Goal: Task Accomplishment & Management: Manage account settings

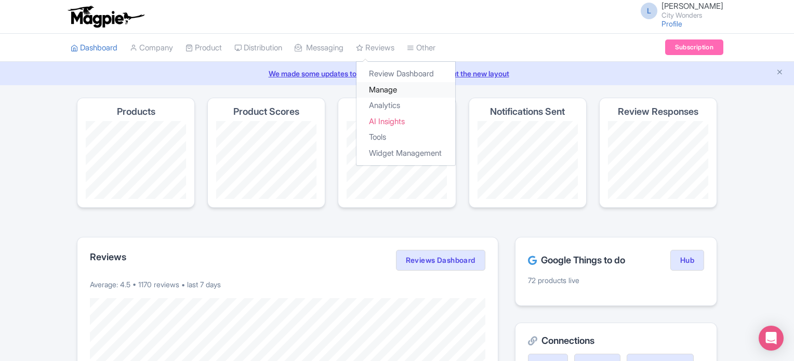
click at [395, 90] on link "Manage" at bounding box center [405, 90] width 99 height 16
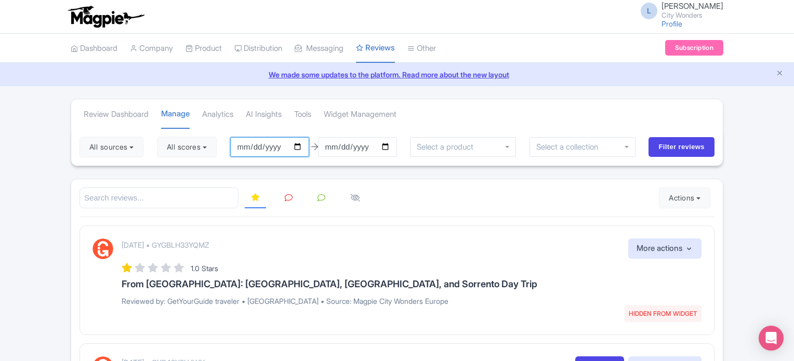
click at [299, 143] on input "[DATE]" at bounding box center [269, 147] width 79 height 20
click at [513, 238] on div "September 24, 2025 • GYGBLH33YQMZ HIDDEN FROM WIDGET More actions Hide from thi…" at bounding box center [412, 248] width 580 height 20
click at [677, 191] on button "Actions" at bounding box center [684, 198] width 51 height 21
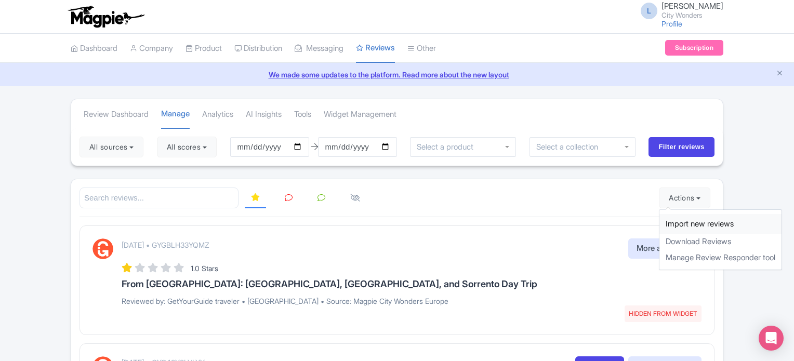
click at [675, 216] on link "Import new reviews" at bounding box center [720, 224] width 122 height 20
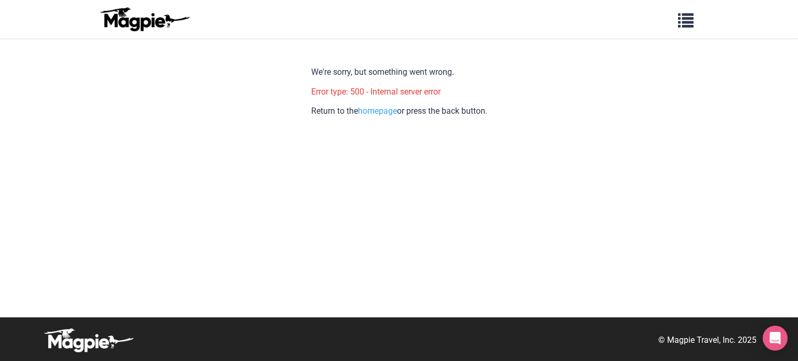
click at [765, 222] on body "Problems we solve Products Content Management and Distribution Magpie for Resel…" at bounding box center [399, 180] width 798 height 361
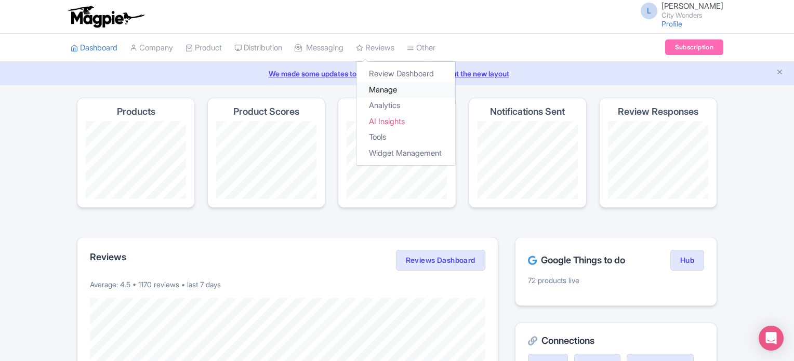
click at [389, 93] on link "Manage" at bounding box center [405, 90] width 99 height 16
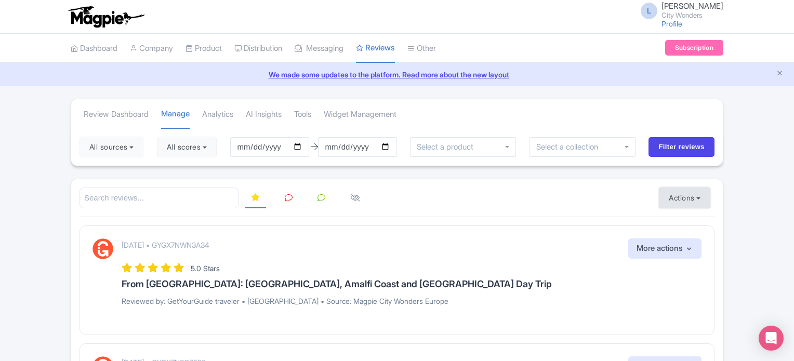
click at [676, 191] on button "Actions" at bounding box center [684, 198] width 51 height 21
click at [678, 221] on link "Import new reviews" at bounding box center [720, 224] width 122 height 20
click at [301, 146] on input "2025-06-26" at bounding box center [269, 147] width 79 height 20
type input "[DATE]"
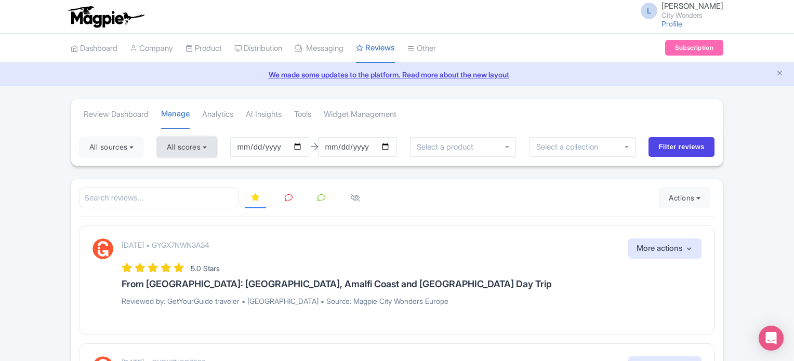
click at [205, 152] on button "All scores" at bounding box center [187, 147] width 60 height 21
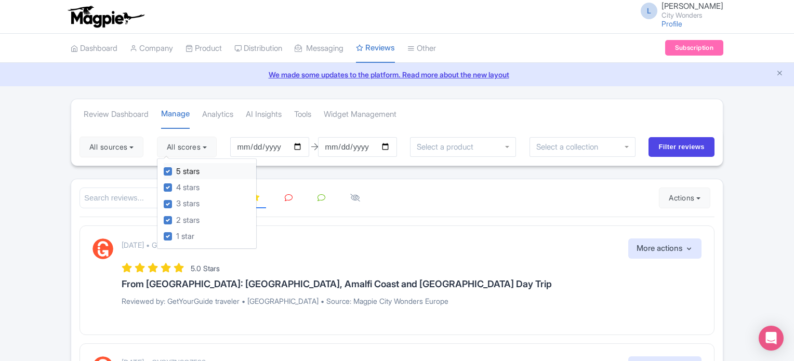
click at [176, 168] on label "5 stars" at bounding box center [187, 172] width 23 height 12
click at [176, 168] on input "5 stars" at bounding box center [179, 168] width 7 height 7
checkbox input "false"
click at [176, 189] on label "4 stars" at bounding box center [187, 188] width 23 height 12
click at [176, 188] on input "4 stars" at bounding box center [179, 184] width 7 height 7
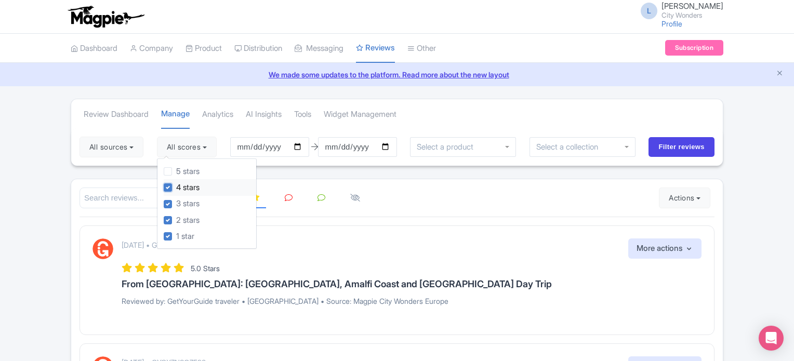
checkbox input "false"
click at [118, 192] on input "search" at bounding box center [158, 198] width 159 height 21
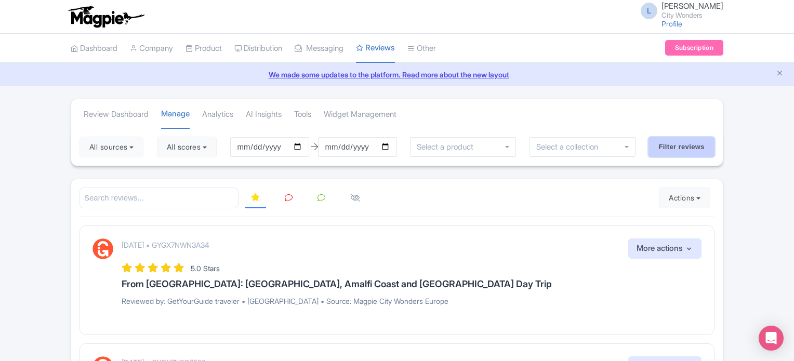
click at [676, 145] on input "Filter reviews" at bounding box center [681, 147] width 66 height 20
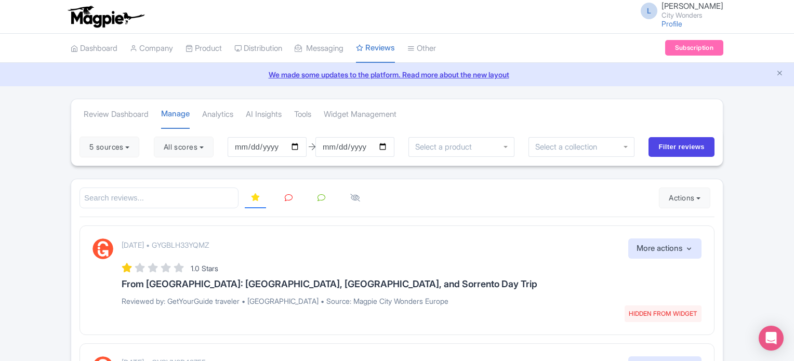
click at [287, 198] on icon at bounding box center [289, 198] width 8 height 8
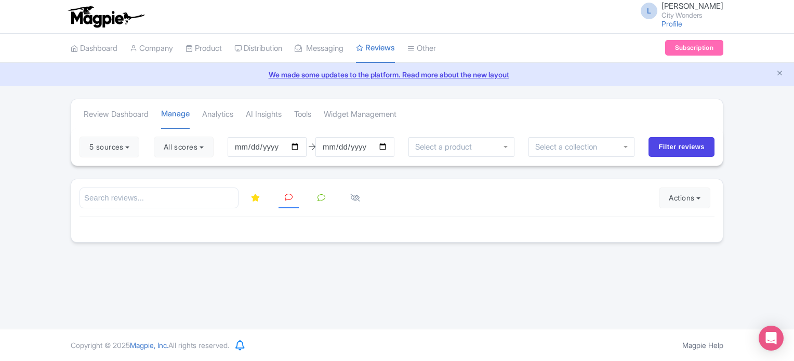
click at [563, 281] on div "L [PERSON_NAME] City Wonders Profile Users Settings Sign out Dashboard Company …" at bounding box center [397, 164] width 794 height 329
click at [668, 189] on button "Actions" at bounding box center [684, 198] width 51 height 21
click at [668, 216] on link "Import new reviews" at bounding box center [720, 224] width 122 height 20
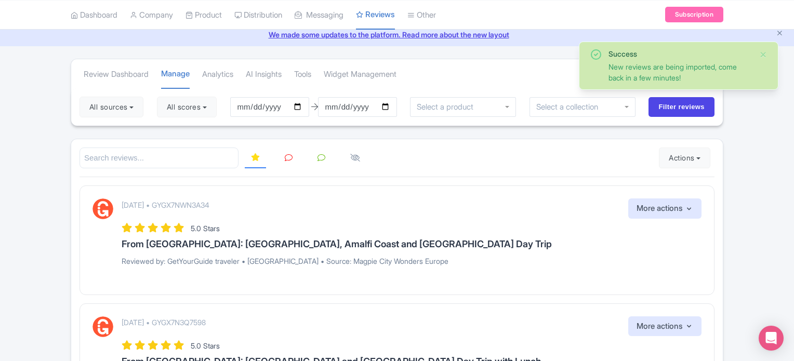
scroll to position [52, 0]
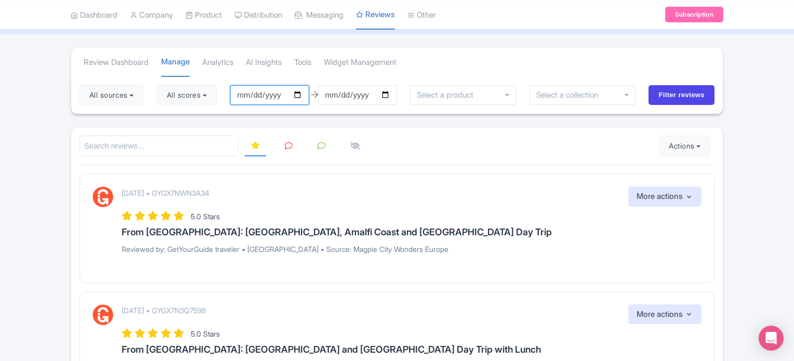
click at [305, 90] on input "2025-06-26" at bounding box center [269, 95] width 79 height 20
type input "[DATE]"
click at [193, 99] on button "All scores" at bounding box center [187, 95] width 60 height 21
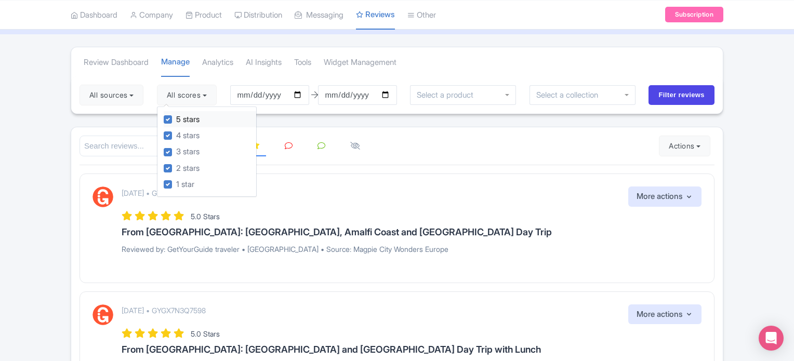
click at [176, 118] on label "5 stars" at bounding box center [187, 120] width 23 height 12
click at [176, 118] on input "5 stars" at bounding box center [179, 116] width 7 height 7
checkbox input "false"
click at [176, 135] on label "4 stars" at bounding box center [187, 136] width 23 height 12
click at [176, 135] on input "4 stars" at bounding box center [179, 132] width 7 height 7
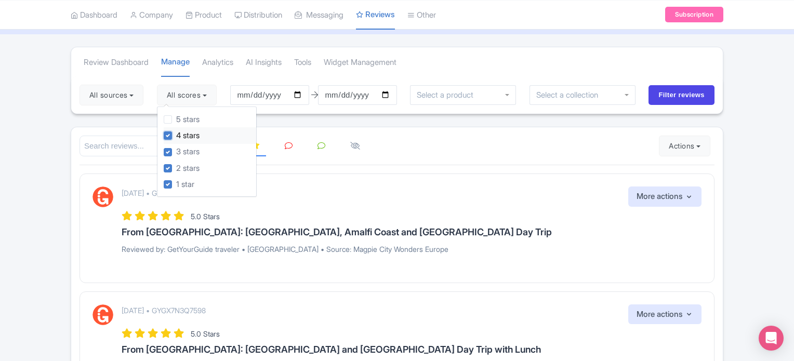
checkbox input "false"
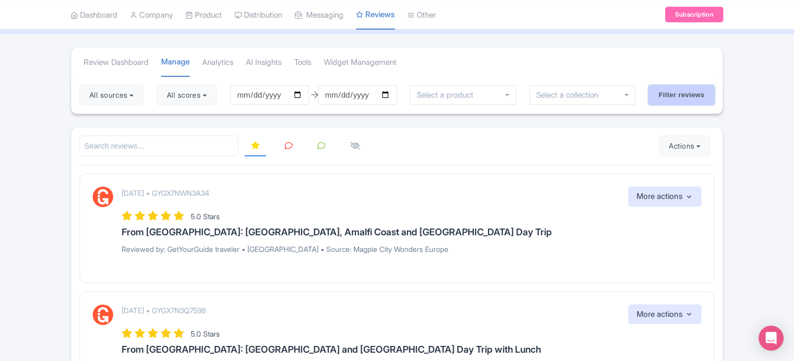
click at [668, 95] on input "Filter reviews" at bounding box center [681, 95] width 66 height 20
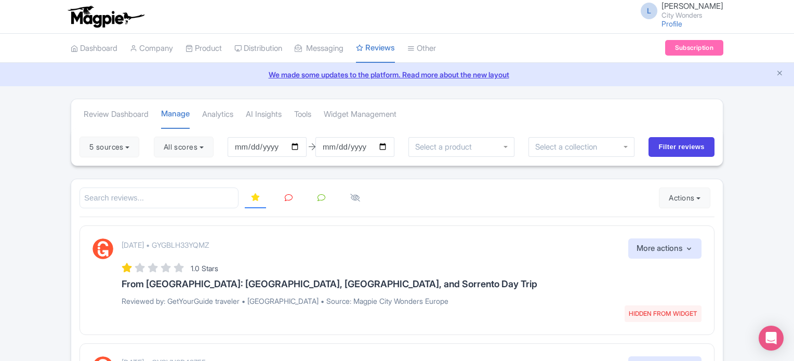
click at [289, 192] on link at bounding box center [288, 198] width 20 height 20
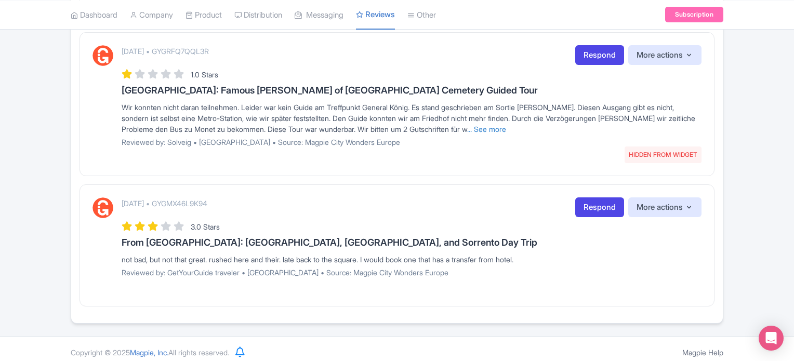
scroll to position [329, 0]
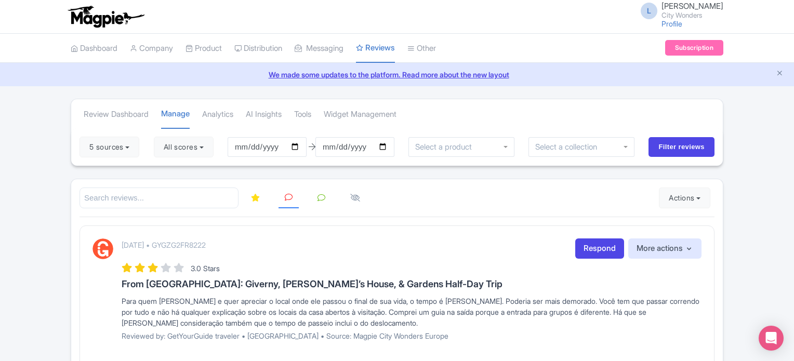
scroll to position [329, 0]
